Goal: Task Accomplishment & Management: Use online tool/utility

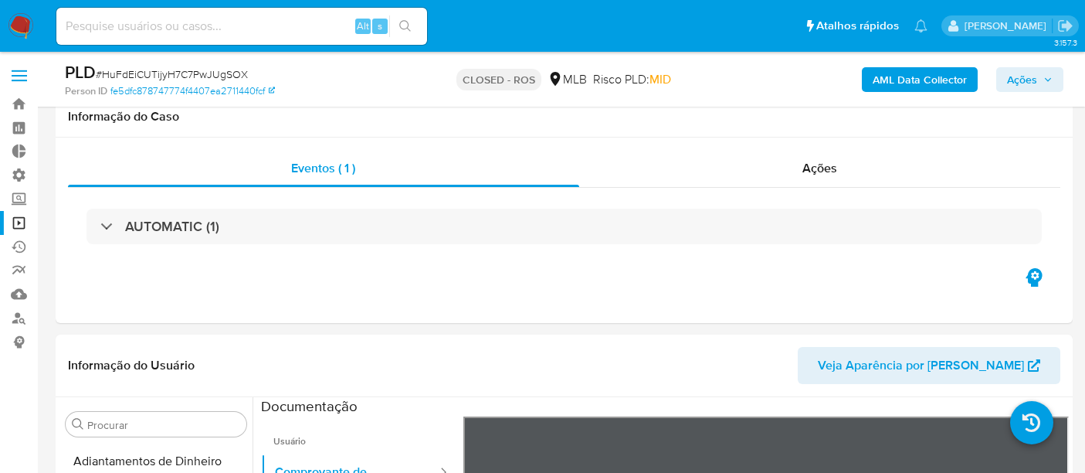
select select "10"
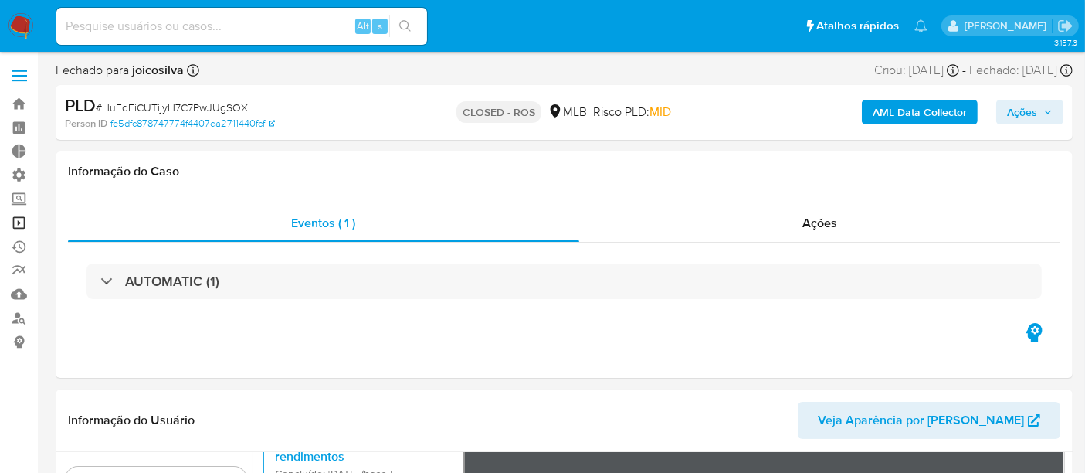
click at [19, 221] on link "Operações em massa" at bounding box center [92, 223] width 184 height 24
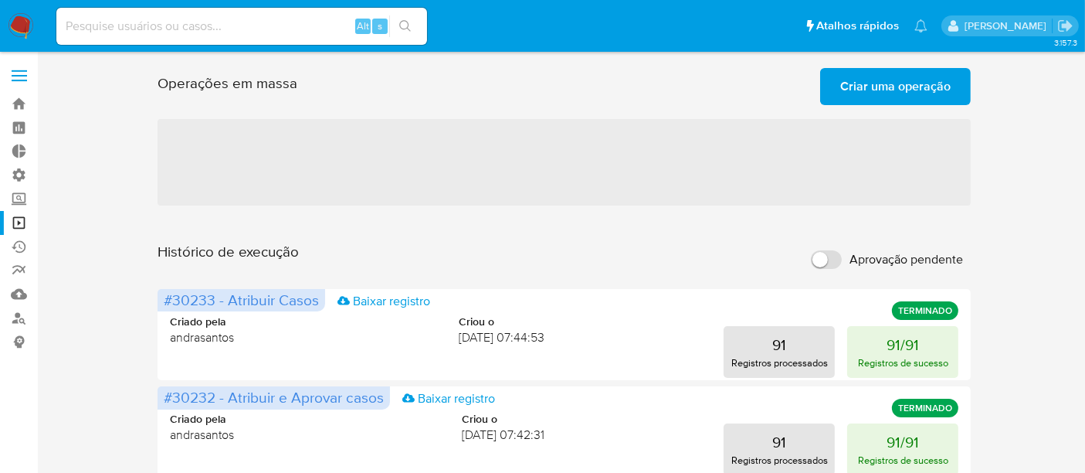
click at [878, 80] on span "Criar uma operação" at bounding box center [895, 87] width 110 height 34
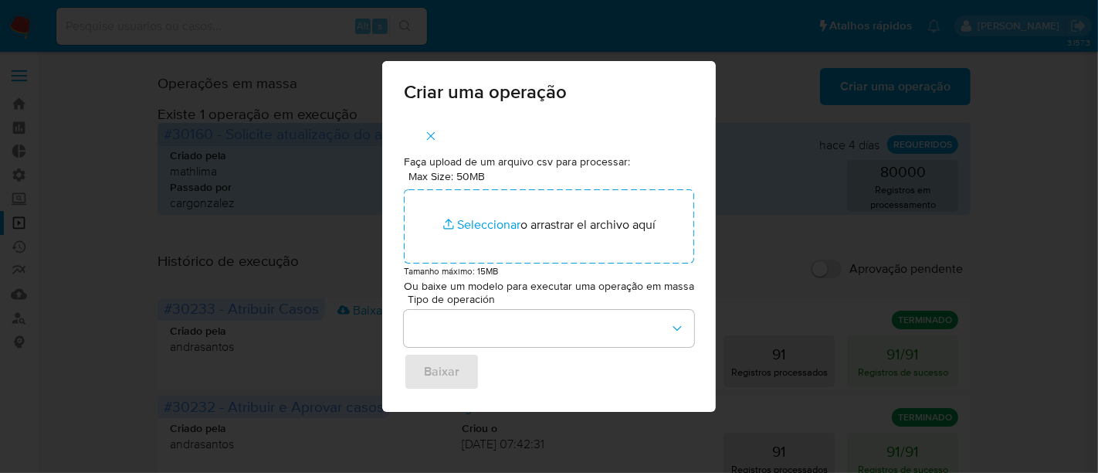
click at [803, 111] on div "Criar uma operação Faça upload de um arquivo csv para processar: Max Size: 50MB…" at bounding box center [549, 236] width 1098 height 473
click at [434, 129] on icon "button" at bounding box center [431, 136] width 14 height 14
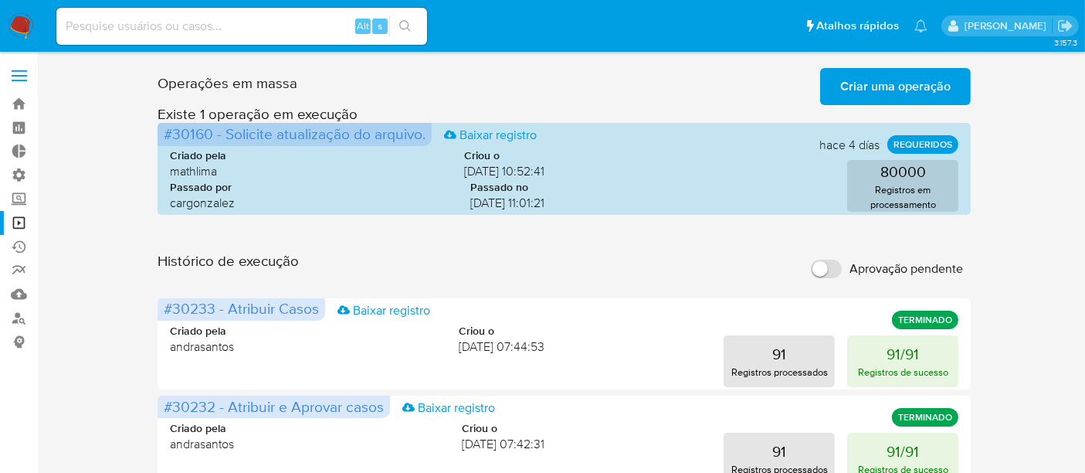
click at [887, 90] on span "Criar uma operação" at bounding box center [895, 87] width 110 height 34
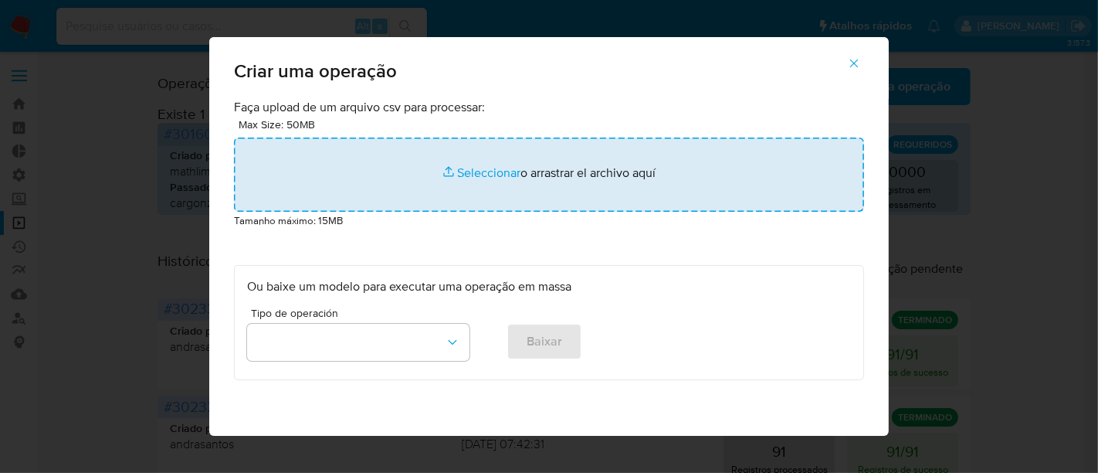
click at [505, 171] on input "file" at bounding box center [549, 174] width 630 height 74
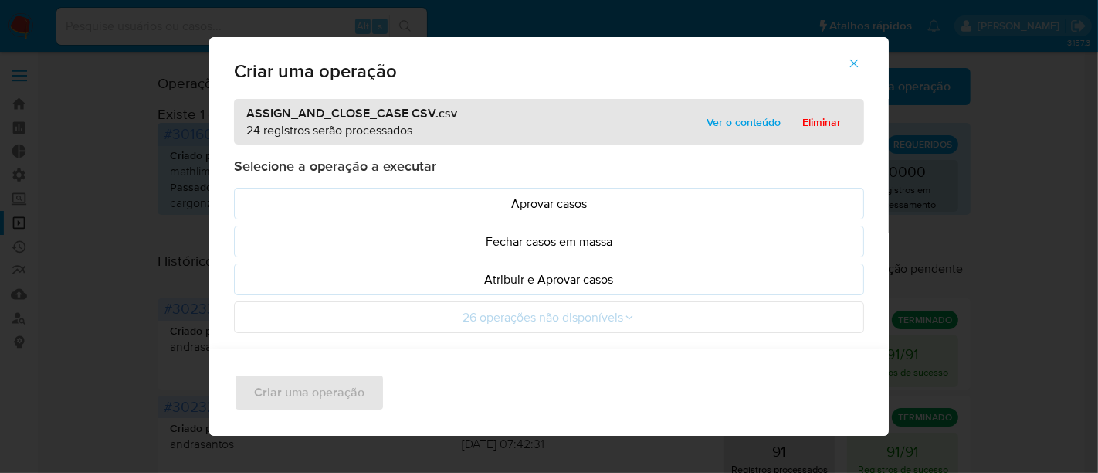
click at [739, 112] on span "Ver o conteúdo" at bounding box center [744, 122] width 74 height 22
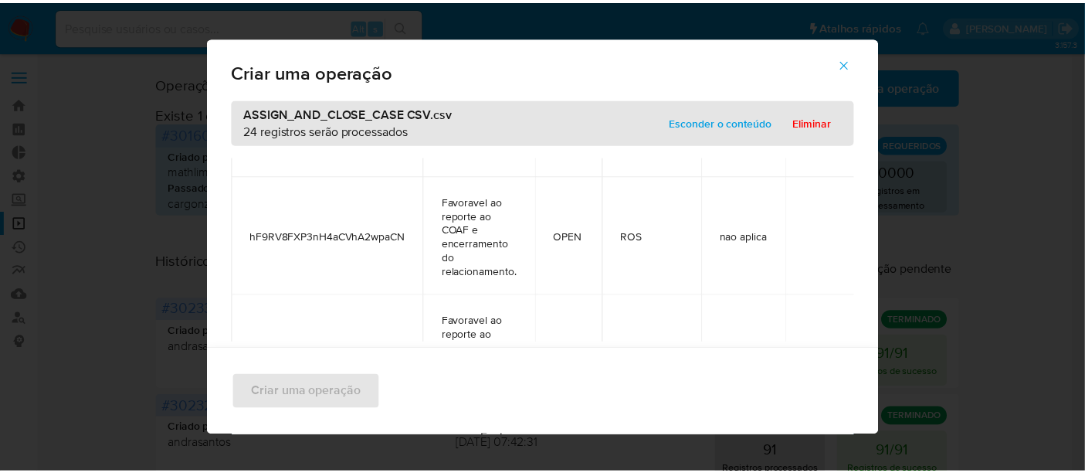
scroll to position [3042, 0]
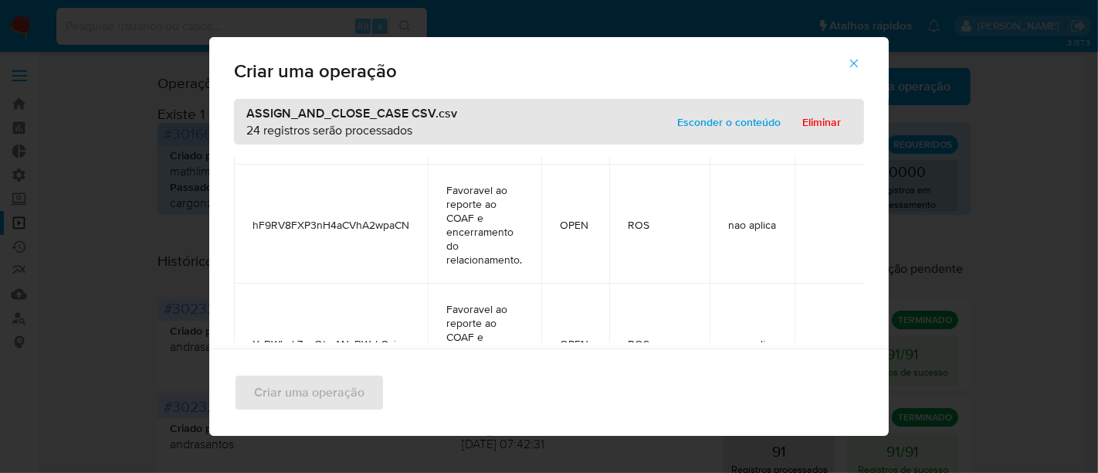
click at [720, 116] on span "Esconder o conteúdo" at bounding box center [728, 122] width 103 height 22
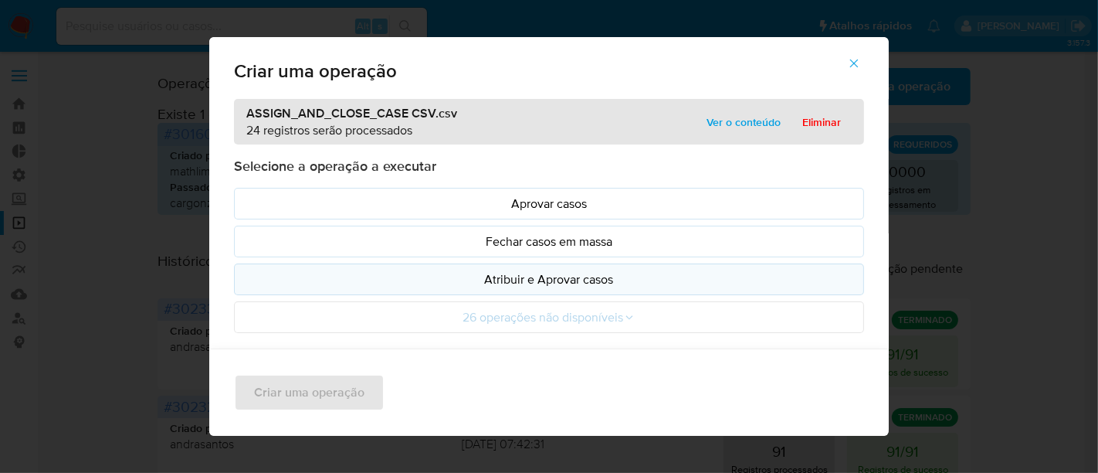
click at [505, 276] on p "Atribuir e Aprovar casos" at bounding box center [549, 279] width 604 height 18
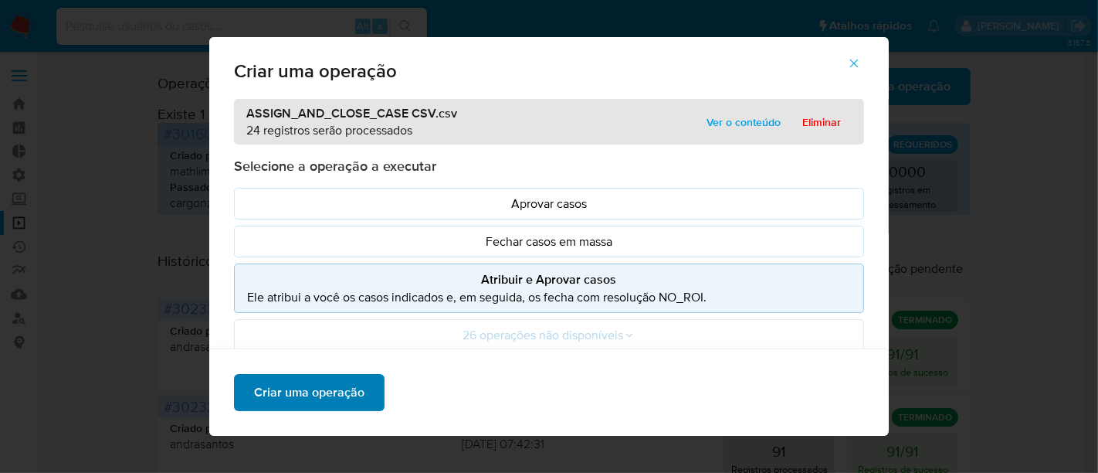
click at [340, 385] on span "Criar uma operação" at bounding box center [309, 392] width 110 height 34
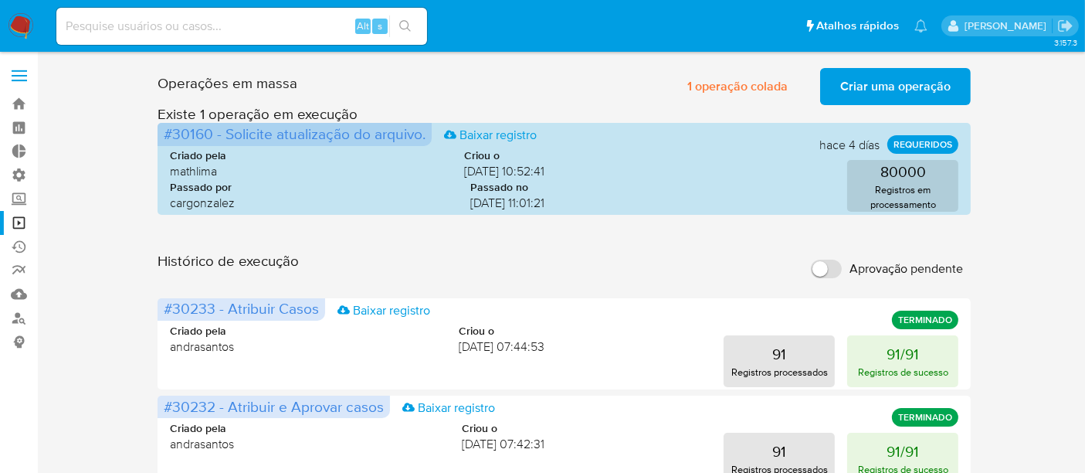
click at [869, 91] on span "Criar uma operação" at bounding box center [895, 87] width 110 height 34
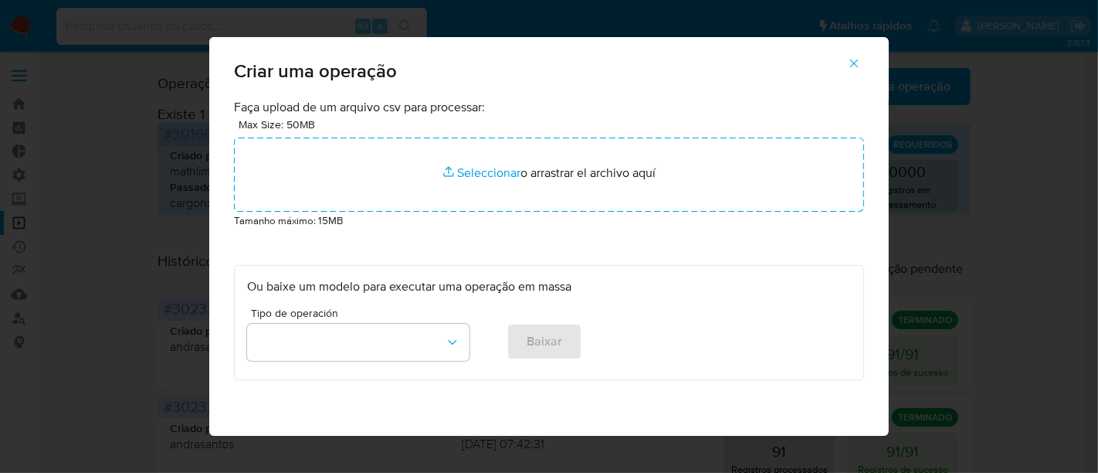
click at [861, 57] on icon "button" at bounding box center [854, 63] width 14 height 14
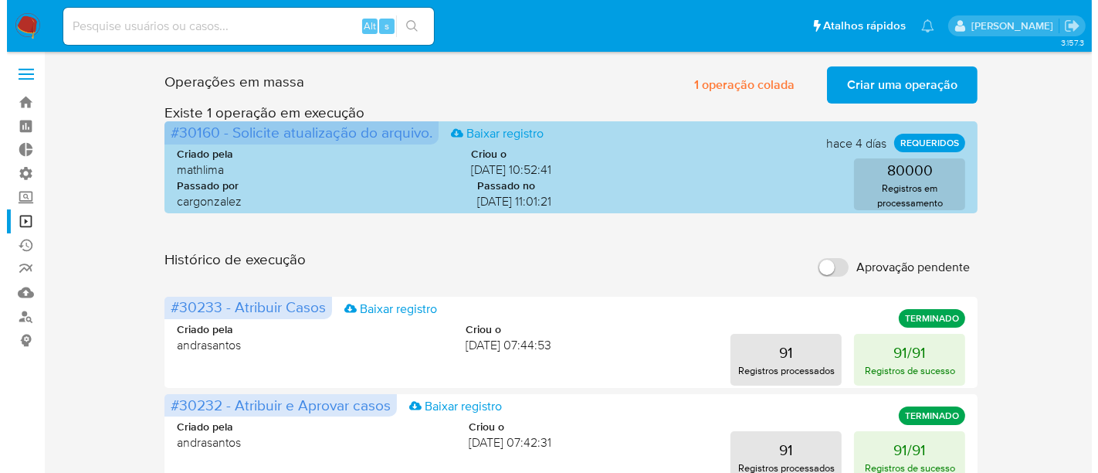
scroll to position [0, 0]
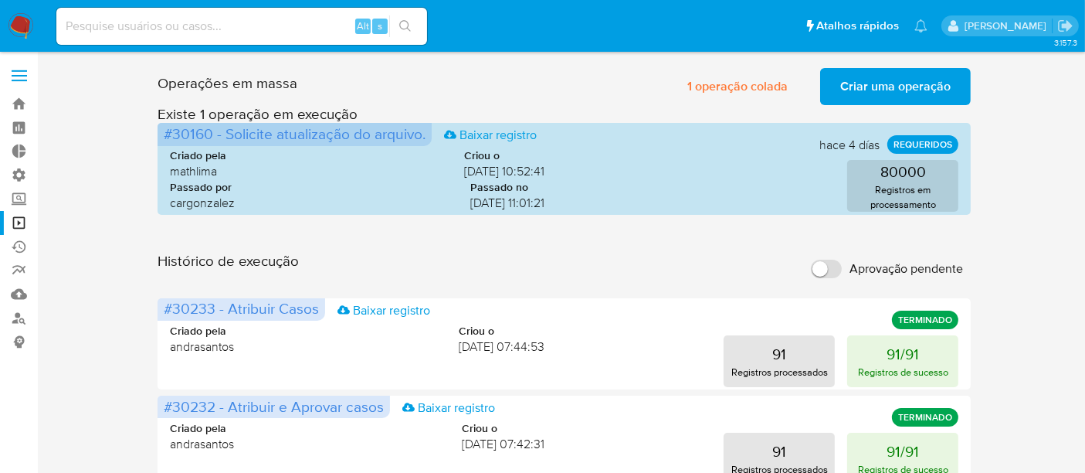
click at [865, 86] on span "Criar uma operação" at bounding box center [895, 87] width 110 height 34
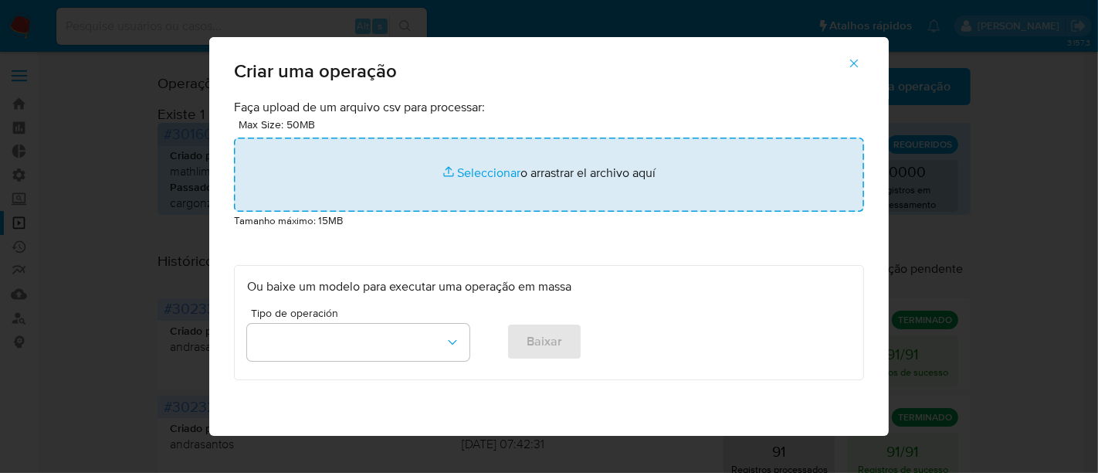
click at [461, 173] on input "file" at bounding box center [549, 174] width 630 height 74
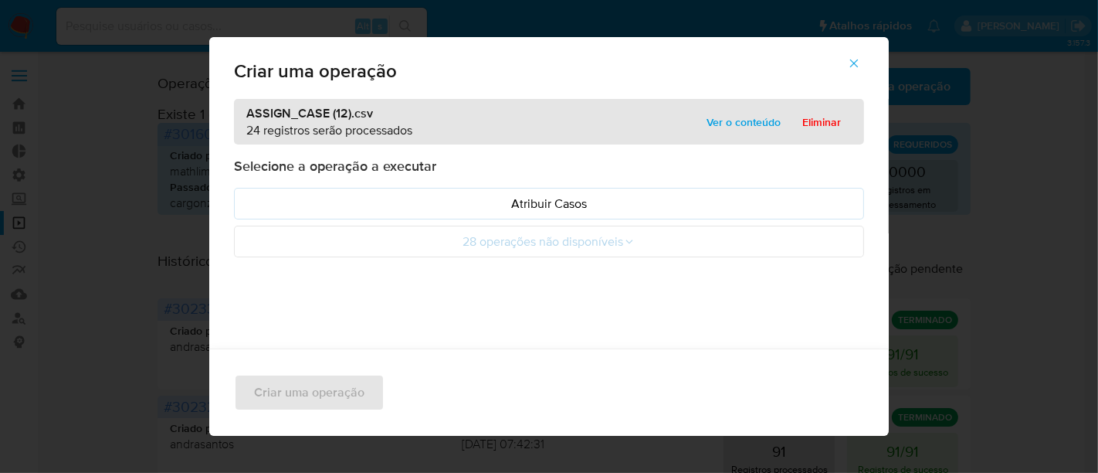
click at [742, 130] on span "Ver o conteúdo" at bounding box center [744, 122] width 74 height 22
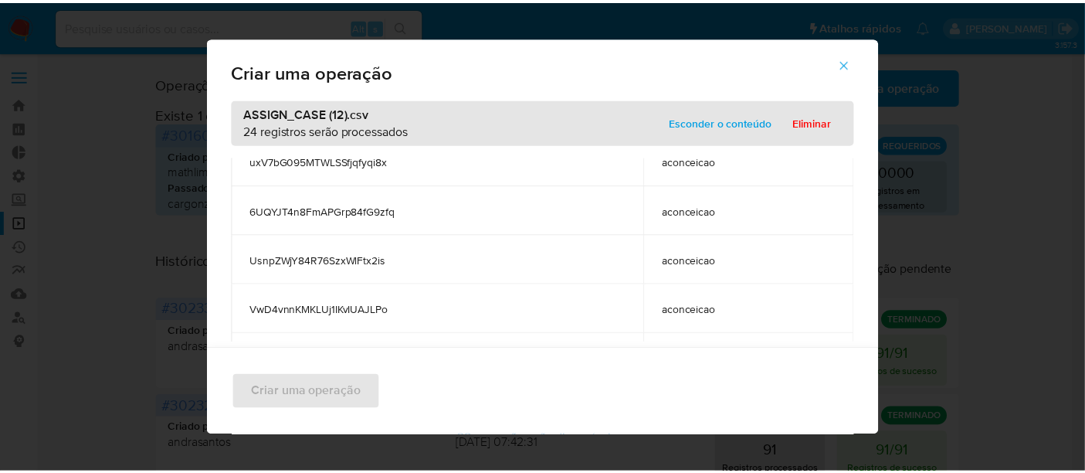
scroll to position [686, 0]
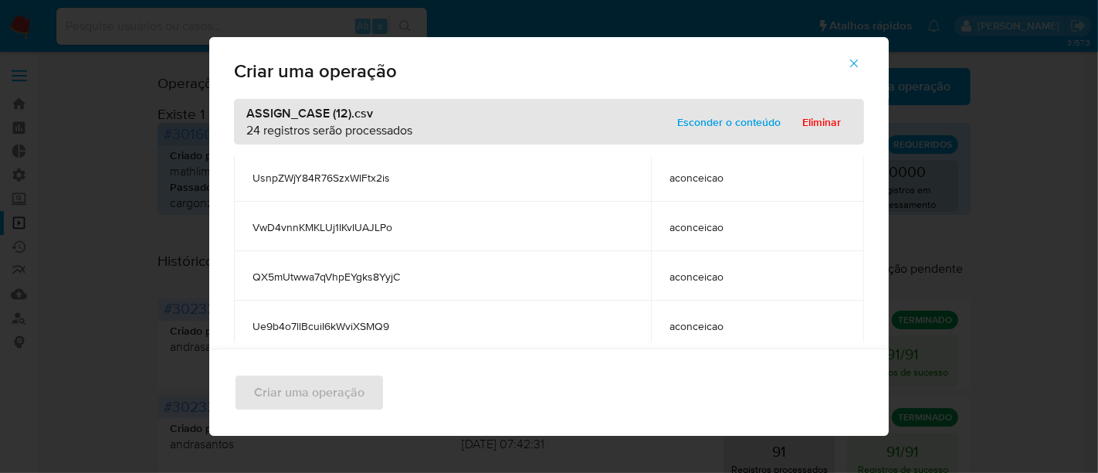
click at [704, 122] on span "Esconder o conteúdo" at bounding box center [728, 122] width 103 height 22
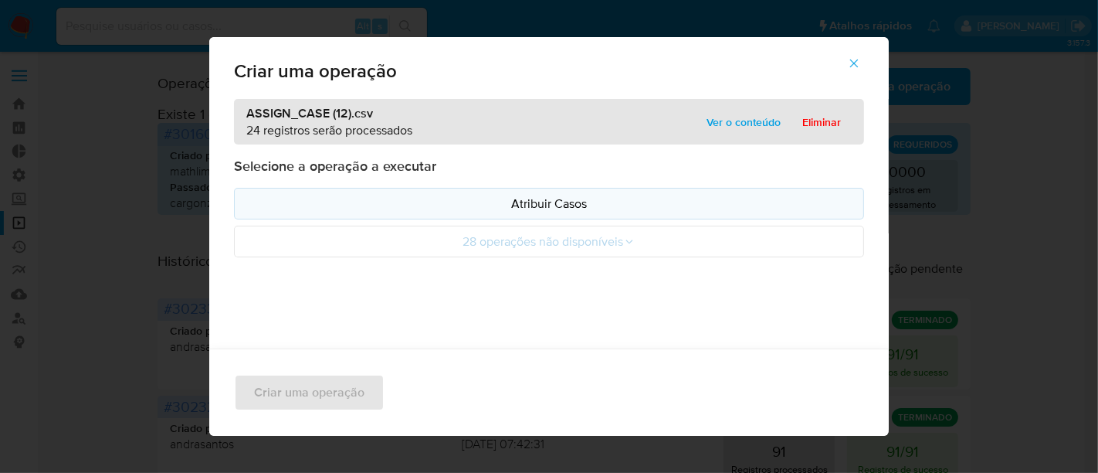
click at [546, 197] on p "Atribuir Casos" at bounding box center [549, 204] width 604 height 18
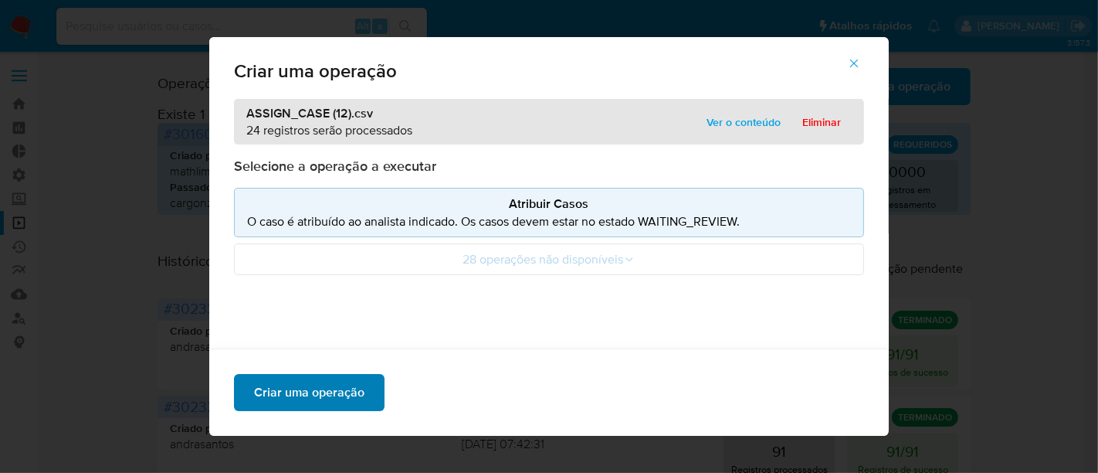
click at [311, 395] on span "Criar uma operação" at bounding box center [309, 392] width 110 height 34
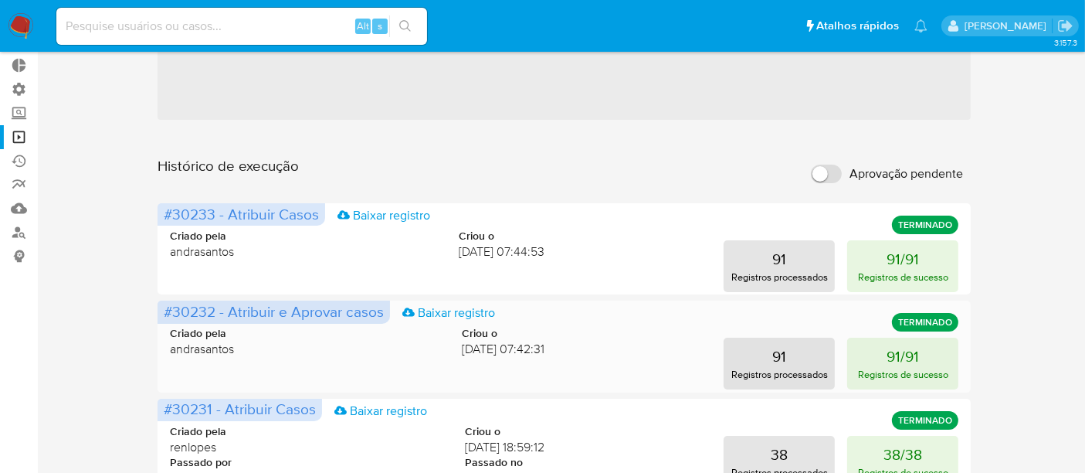
scroll to position [0, 0]
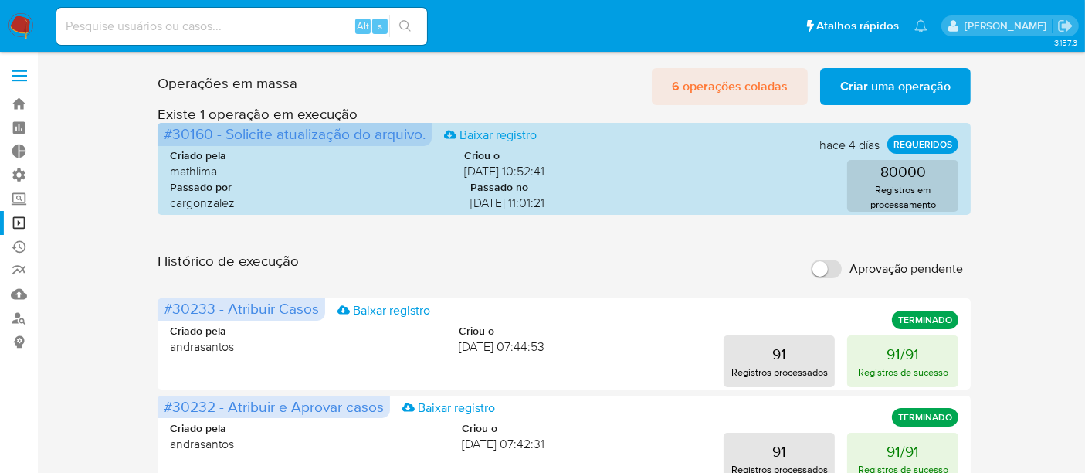
click at [706, 78] on span "6 operações coladas" at bounding box center [730, 87] width 116 height 34
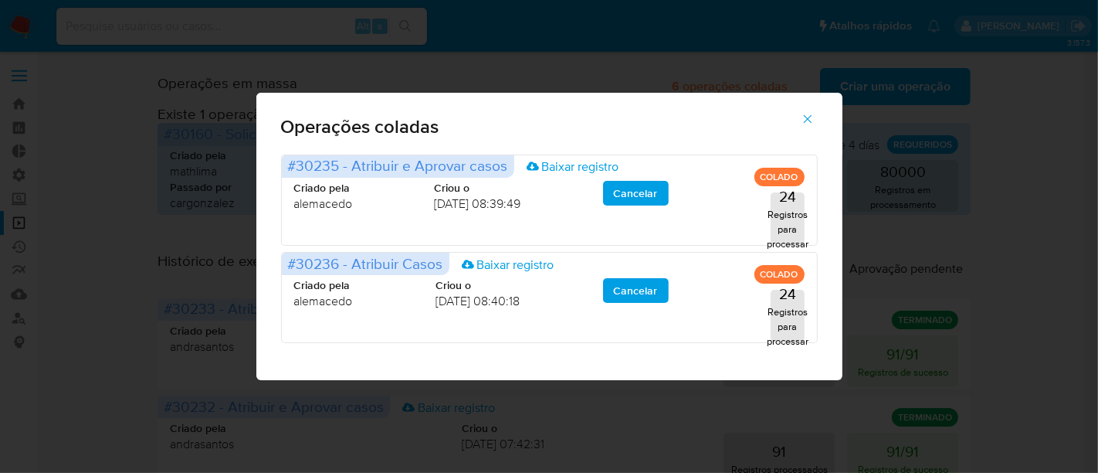
click at [806, 114] on icon "button" at bounding box center [808, 119] width 14 height 14
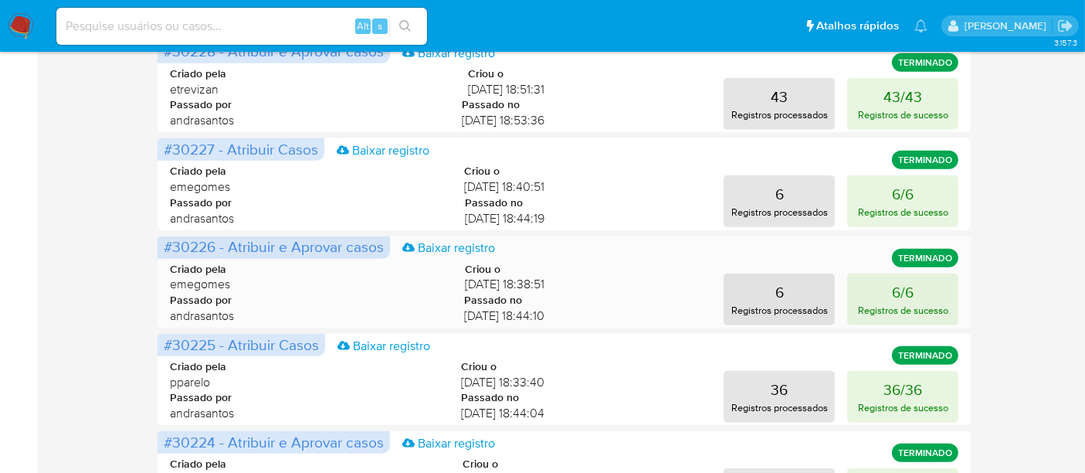
scroll to position [596, 0]
